Goal: Transaction & Acquisition: Book appointment/travel/reservation

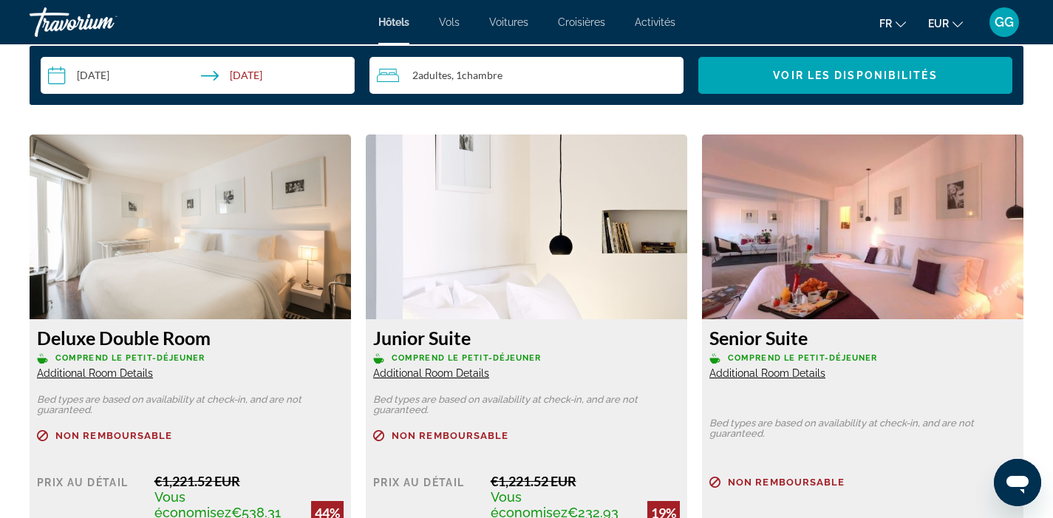
scroll to position [2522, 0]
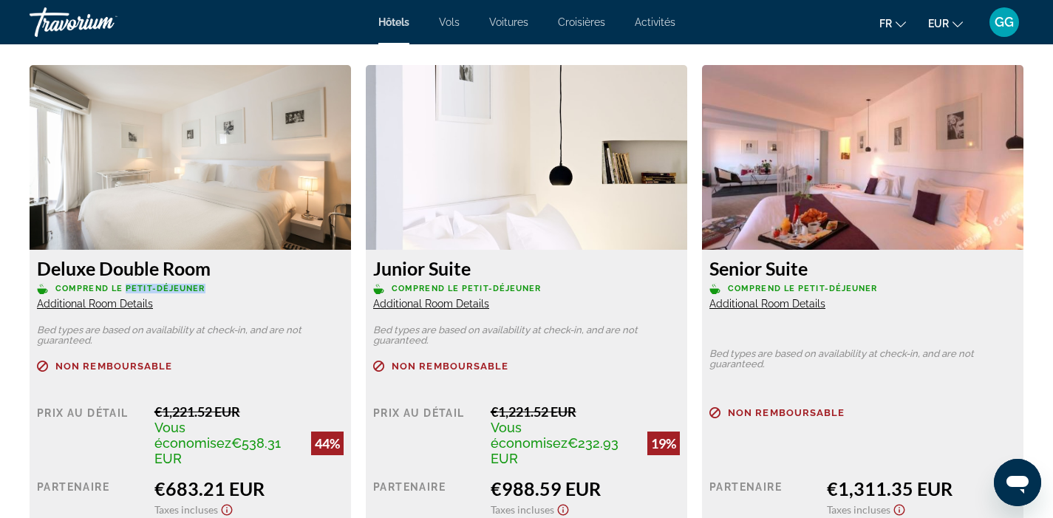
drag, startPoint x: 210, startPoint y: 287, endPoint x: 123, endPoint y: 288, distance: 86.4
click at [123, 288] on p "Comprend le petit-déjeuner" at bounding box center [190, 288] width 307 height 11
copy span "petit-déjeuner"
click at [275, 301] on div "Deluxe Double Room Comprend le petit-déjeuner Additional Room Details" at bounding box center [190, 283] width 307 height 53
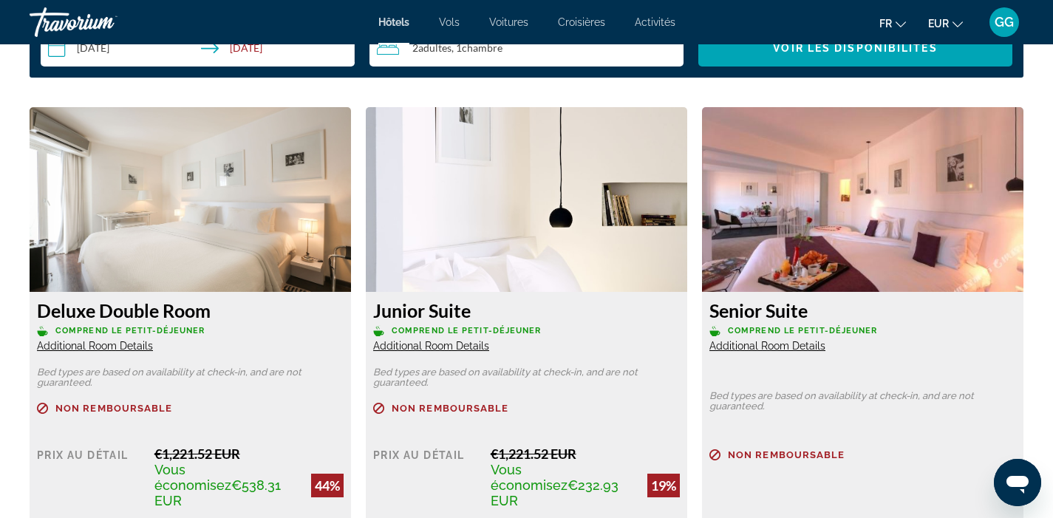
scroll to position [2476, 0]
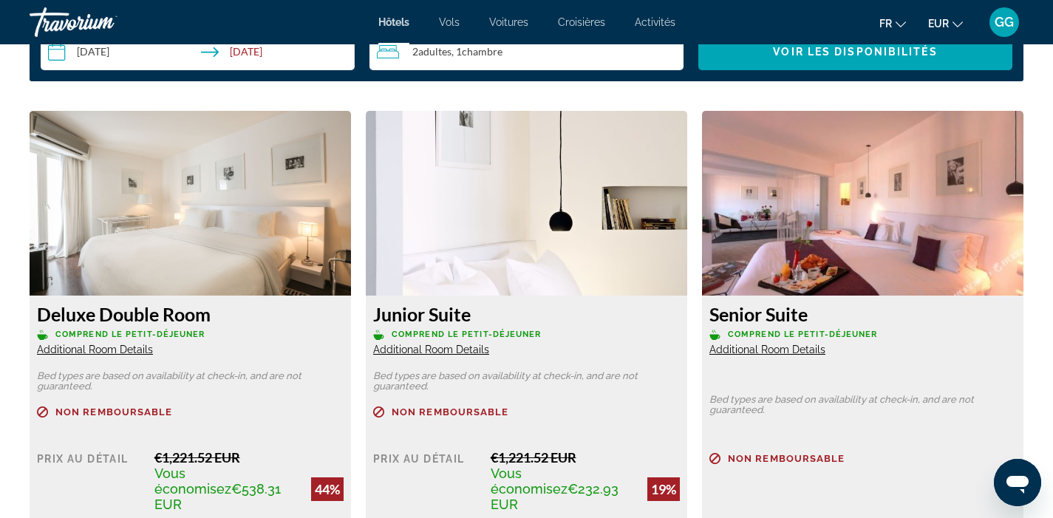
click at [142, 349] on span "Additional Room Details" at bounding box center [95, 350] width 116 height 12
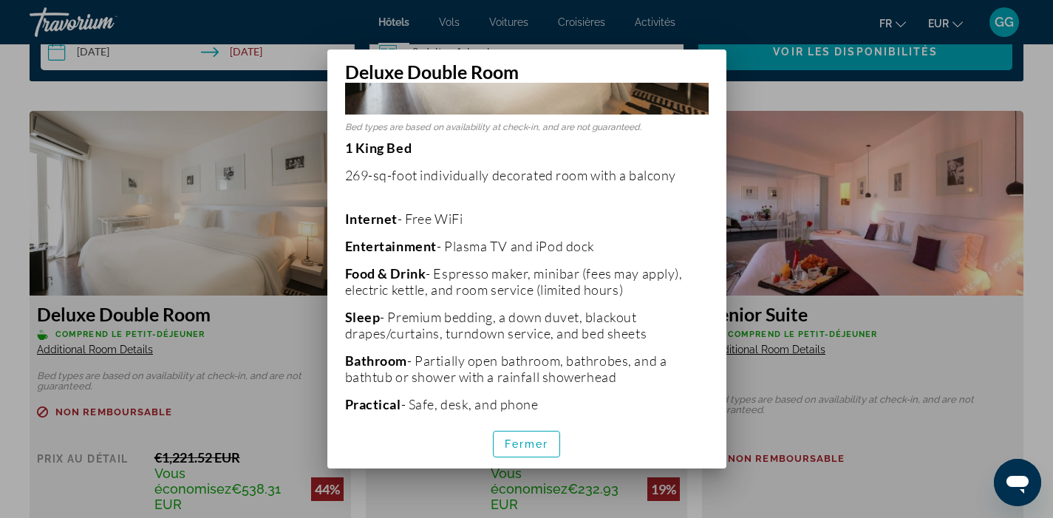
scroll to position [213, 0]
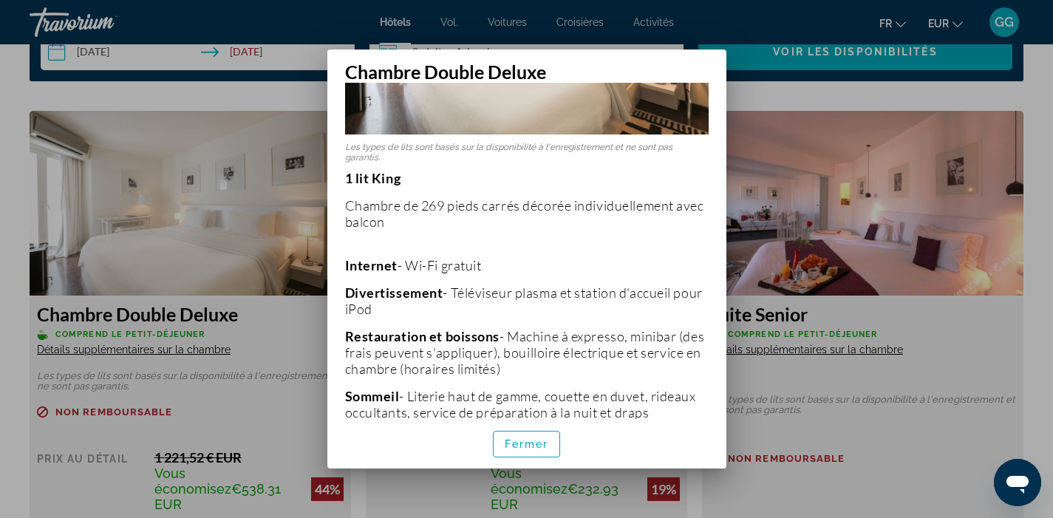
click at [542, 284] on font "- Téléviseur plasma et station d'accueil pour iPod" at bounding box center [524, 300] width 358 height 33
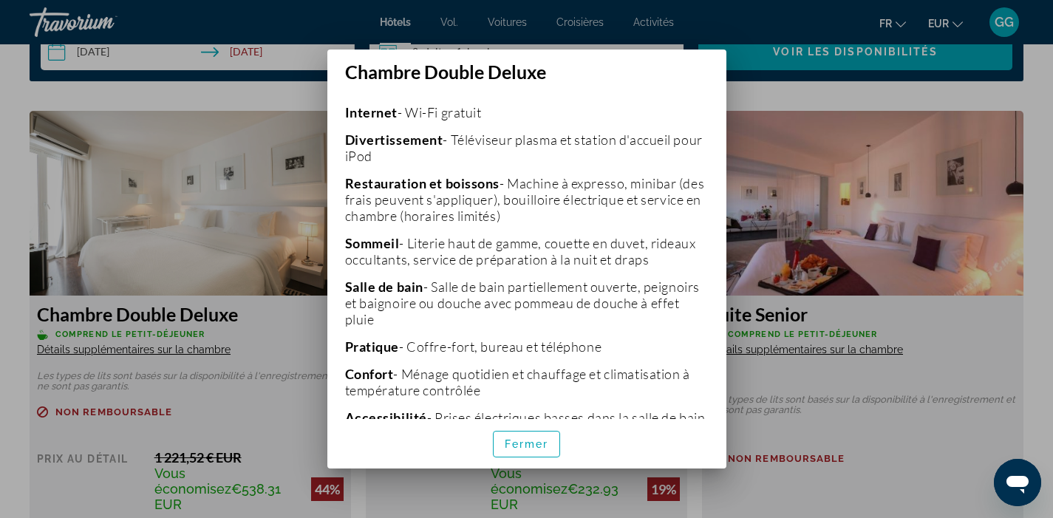
scroll to position [2476, 0]
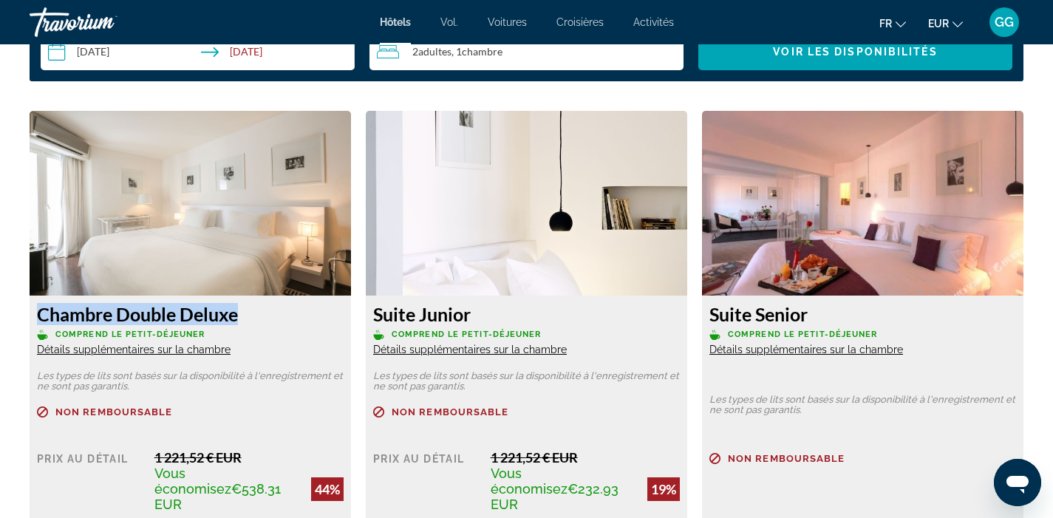
drag, startPoint x: 250, startPoint y: 315, endPoint x: 37, endPoint y: 310, distance: 212.8
click at [37, 310] on h3 "Chambre Double Deluxe" at bounding box center [190, 314] width 307 height 22
copy font "Chambre Double Deluxe"
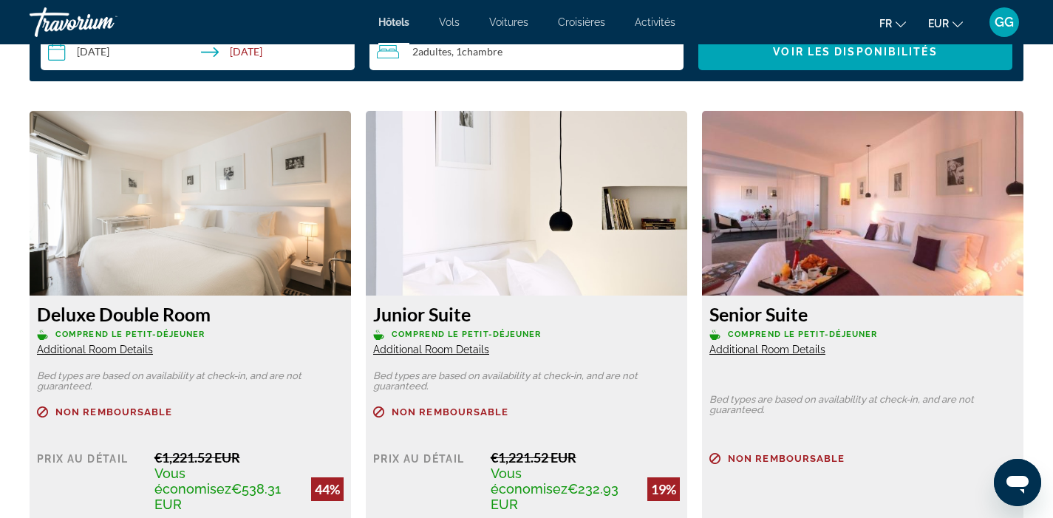
drag, startPoint x: 225, startPoint y: 313, endPoint x: 37, endPoint y: 312, distance: 187.6
click at [37, 312] on h3 "Deluxe Double Room" at bounding box center [190, 314] width 307 height 22
copy h3 "Deluxe Double Room"
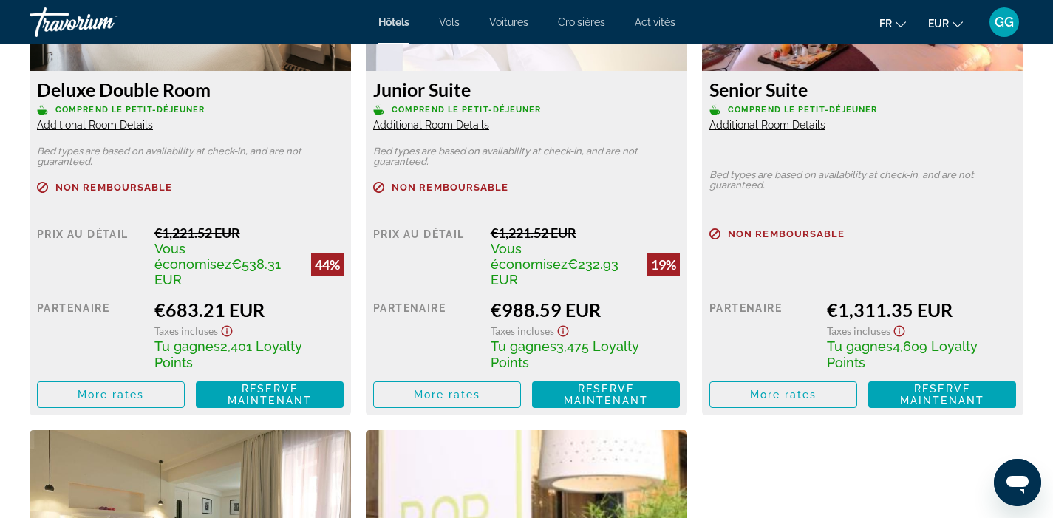
scroll to position [2705, 0]
